Goal: Check status: Check status

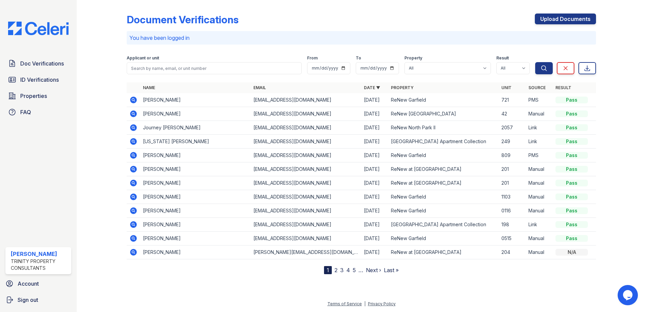
click at [200, 58] on div "Applicant or unit" at bounding box center [214, 58] width 175 height 7
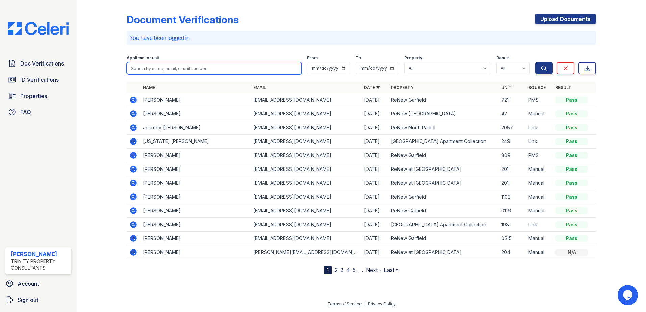
click at [147, 68] on input "search" at bounding box center [214, 68] width 175 height 12
type input "adamary"
click at [536, 62] on button "Search" at bounding box center [545, 68] width 18 height 12
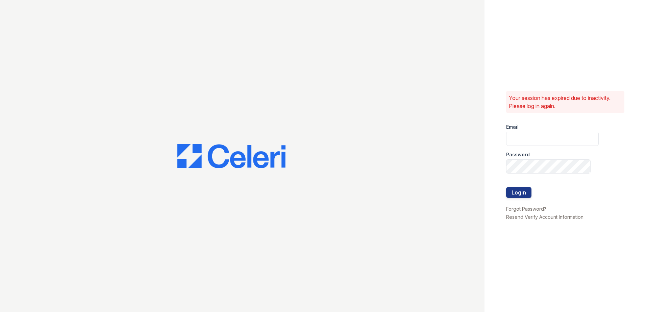
type input "sjimenez@trinity-pm.com"
click at [520, 194] on button "Login" at bounding box center [518, 192] width 25 height 11
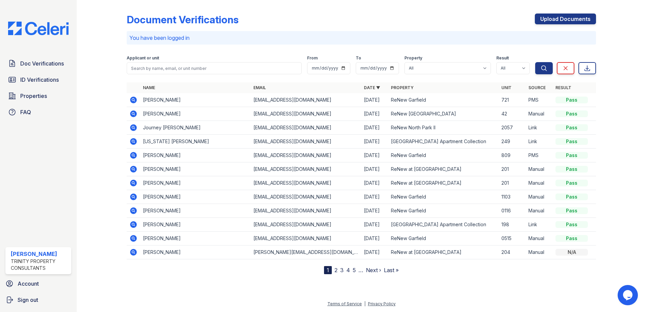
drag, startPoint x: 196, startPoint y: 59, endPoint x: 191, endPoint y: 74, distance: 16.3
click at [191, 73] on div "Applicant or unit" at bounding box center [214, 64] width 175 height 19
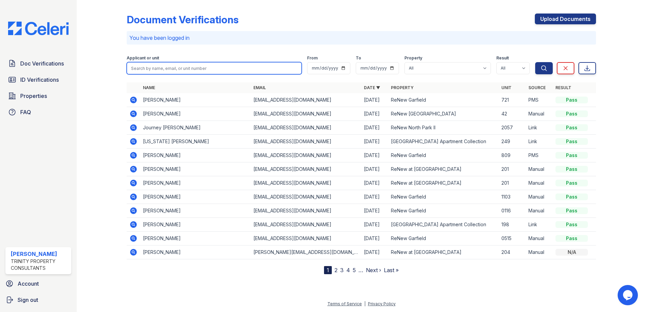
click at [190, 71] on input "search" at bounding box center [214, 68] width 175 height 12
type input "adamary"
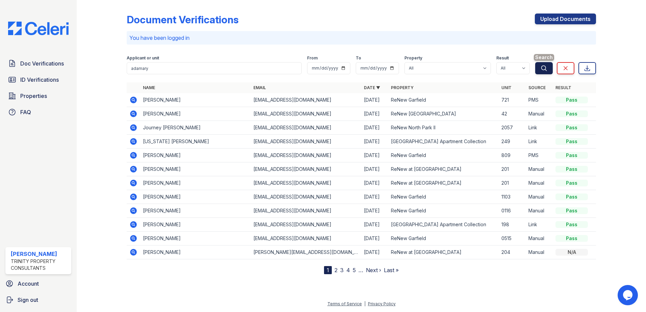
click at [545, 72] on button "Search" at bounding box center [545, 68] width 18 height 12
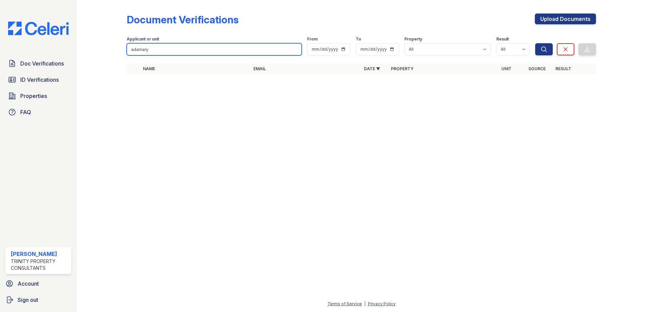
drag, startPoint x: 160, startPoint y: 50, endPoint x: -32, endPoint y: 29, distance: 192.9
click at [0, 29] on html "Doc Verifications ID Verifications Properties FAQ Stephanie Jimenez Trinity Pro…" at bounding box center [323, 156] width 646 height 312
type input "edwin"
click at [536, 43] on button "Search" at bounding box center [545, 49] width 18 height 12
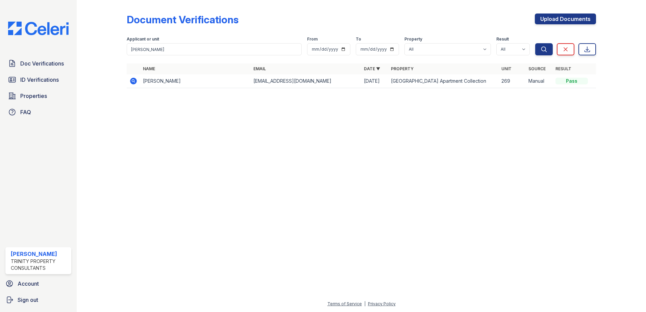
click at [137, 81] on icon at bounding box center [133, 81] width 8 height 8
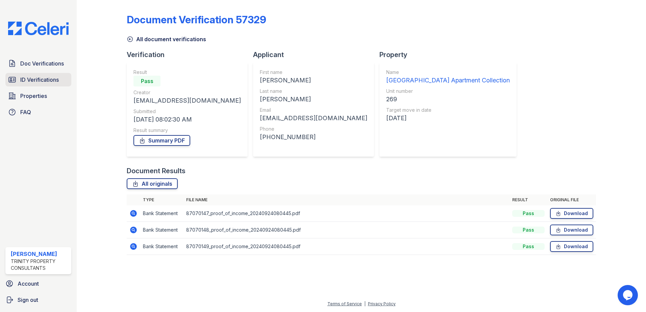
click at [41, 81] on span "ID Verifications" at bounding box center [39, 80] width 39 height 8
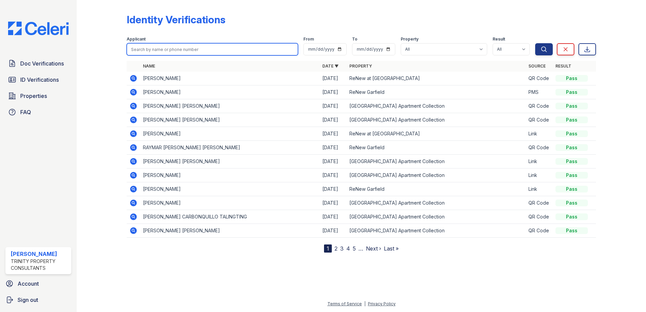
click at [168, 50] on input "search" at bounding box center [212, 49] width 171 height 12
click at [132, 199] on icon at bounding box center [133, 203] width 8 height 8
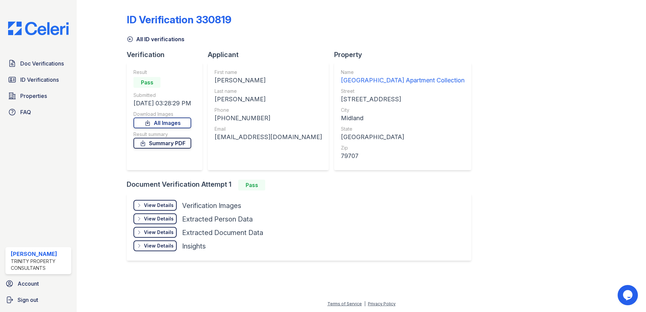
click at [168, 142] on link "Summary PDF" at bounding box center [163, 143] width 58 height 11
